Goal: Navigation & Orientation: Find specific page/section

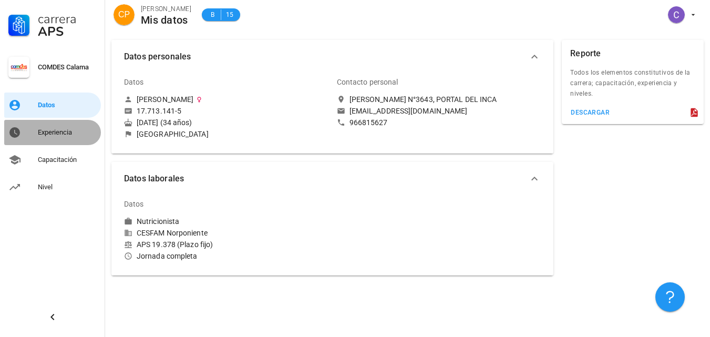
click at [44, 134] on div "Experiencia" at bounding box center [67, 132] width 59 height 8
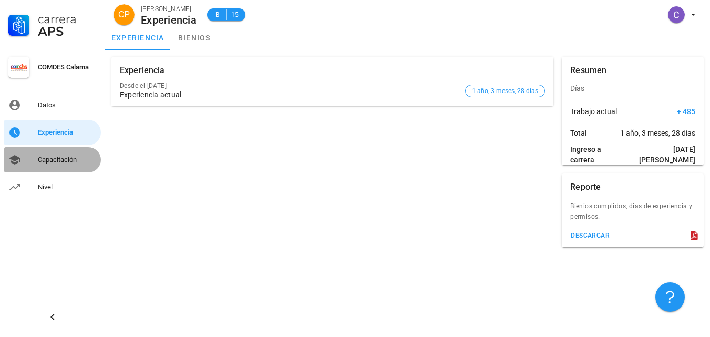
click at [53, 160] on div "Capacitación" at bounding box center [67, 160] width 59 height 8
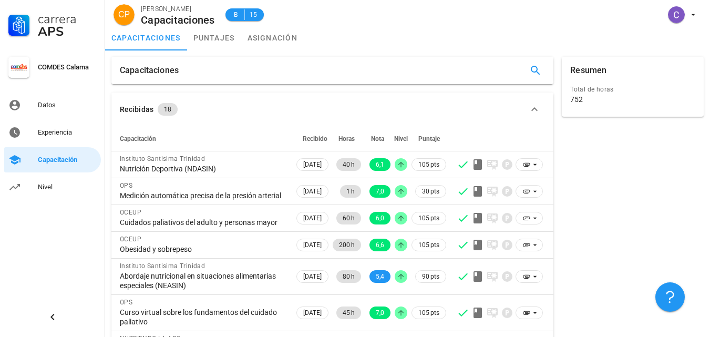
click at [569, 163] on div "Resumen Total de horas 752" at bounding box center [633, 277] width 150 height 449
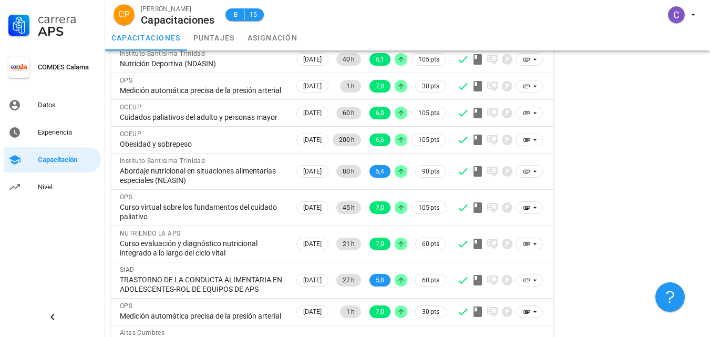
scroll to position [126, 0]
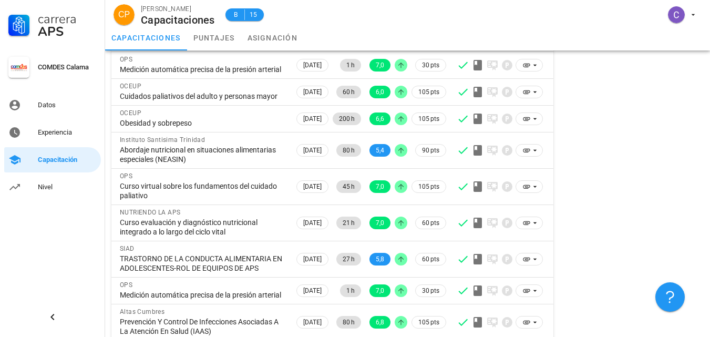
click at [586, 170] on div "Resumen Total de horas 752" at bounding box center [633, 150] width 150 height 449
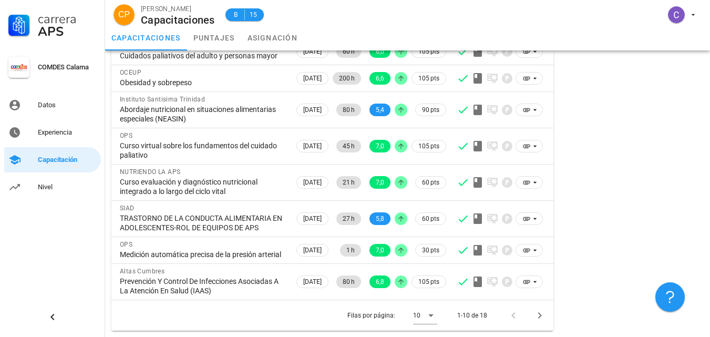
scroll to position [205, 0]
click at [535, 315] on icon "Página siguiente" at bounding box center [540, 315] width 13 height 13
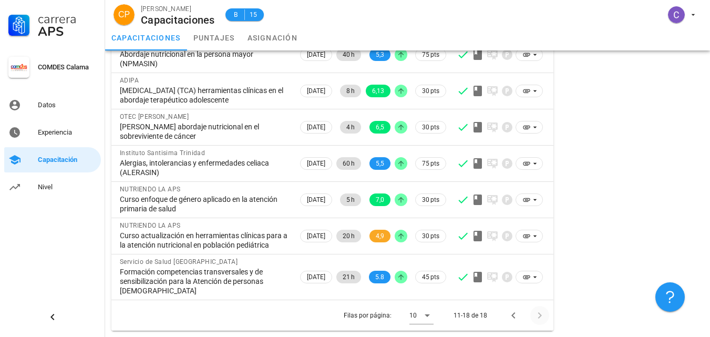
scroll to position [170, 0]
click at [587, 251] on div "Resumen Total de horas 752" at bounding box center [633, 118] width 150 height 433
click at [564, 254] on div "Resumen Total de horas 752" at bounding box center [633, 118] width 150 height 433
click at [509, 317] on icon "Página anterior" at bounding box center [513, 315] width 13 height 13
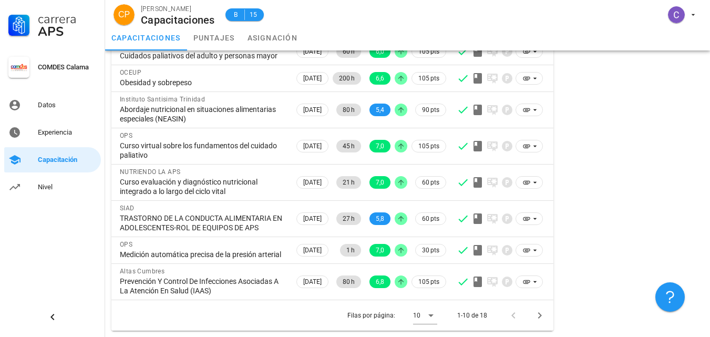
click at [569, 210] on div "Resumen Total de horas 752" at bounding box center [633, 110] width 150 height 449
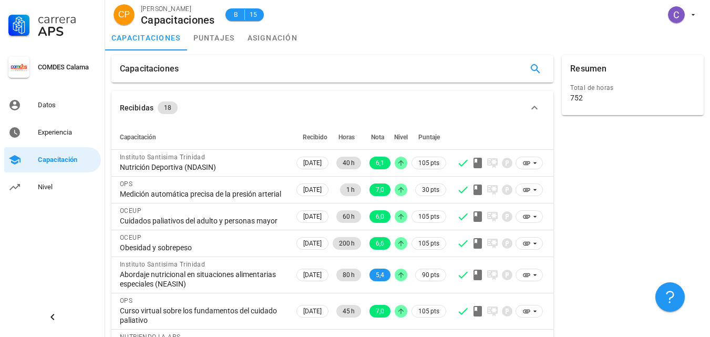
scroll to position [0, 0]
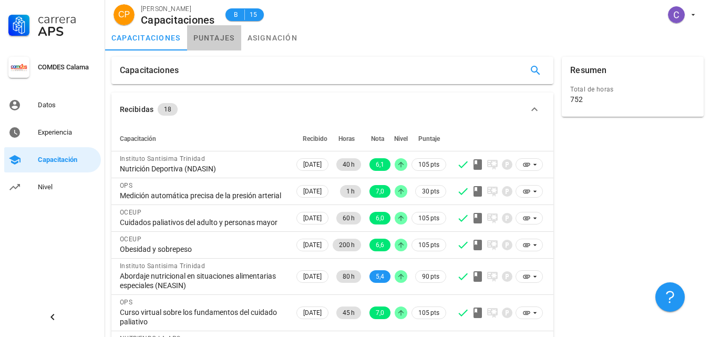
click at [213, 35] on link "puntajes" at bounding box center [214, 37] width 54 height 25
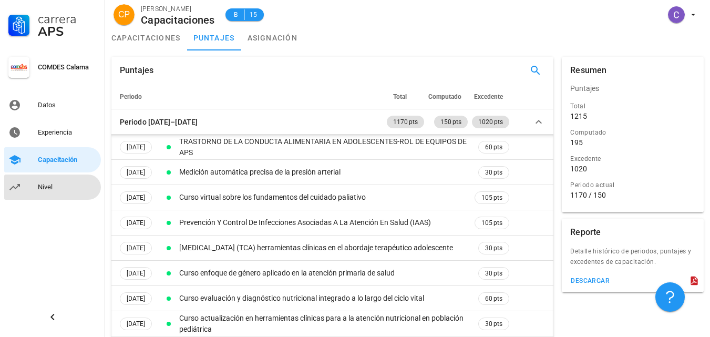
click at [44, 183] on div "Nivel" at bounding box center [67, 187] width 59 height 8
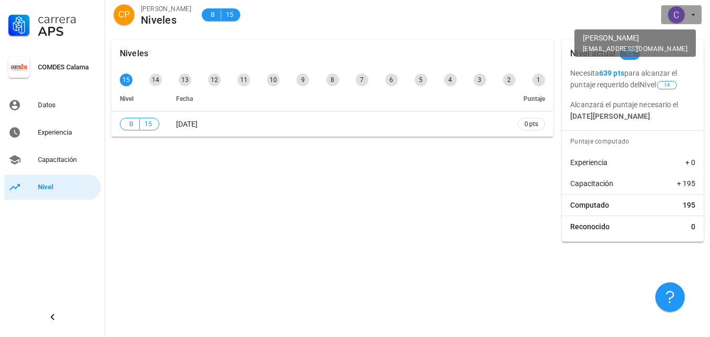
click at [690, 15] on icon "button" at bounding box center [693, 15] width 8 height 8
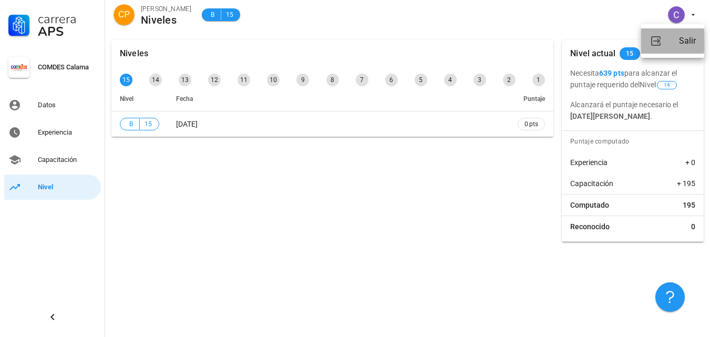
click at [690, 40] on div "Salir" at bounding box center [687, 40] width 17 height 21
